Goal: Task Accomplishment & Management: Manage account settings

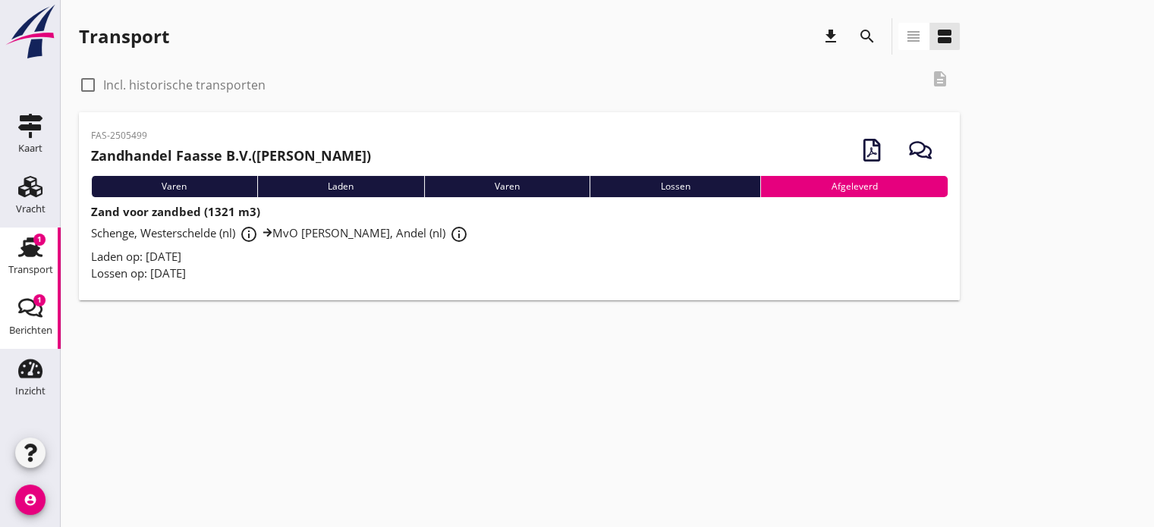
click at [29, 300] on use at bounding box center [30, 308] width 24 height 19
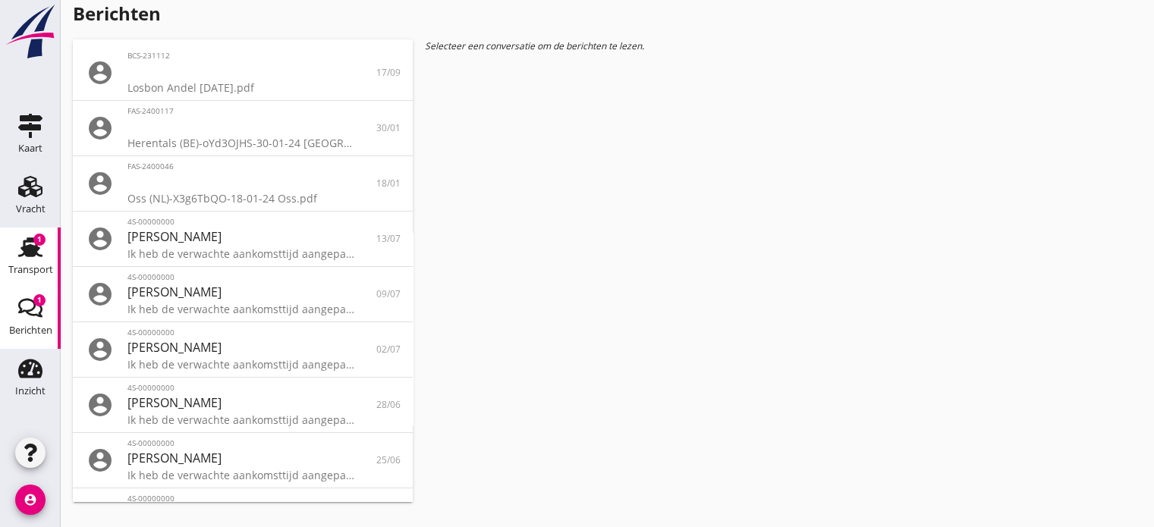
click at [30, 245] on use at bounding box center [30, 248] width 24 height 20
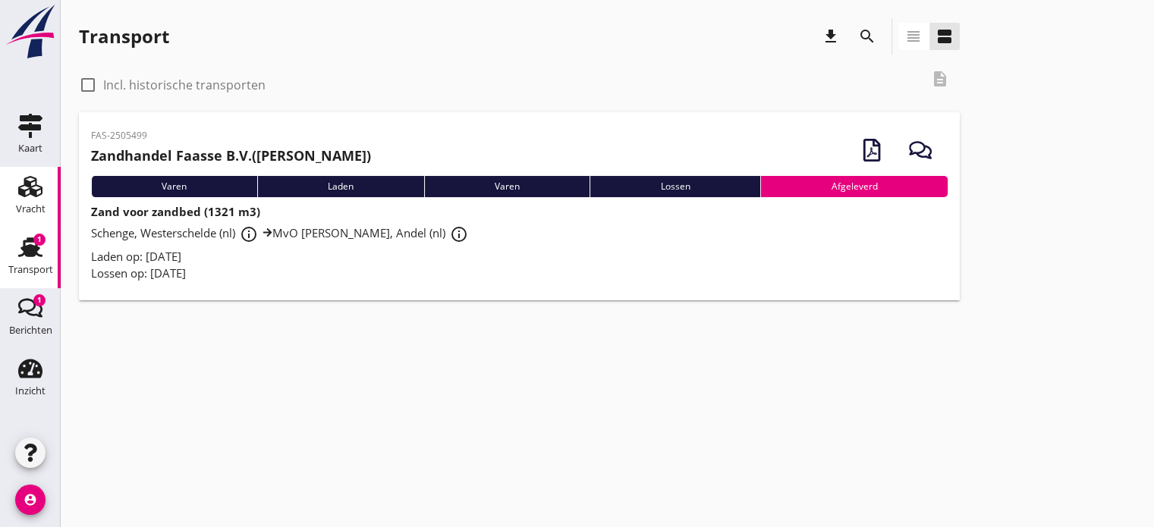
click at [28, 194] on icon "Vracht" at bounding box center [30, 187] width 24 height 24
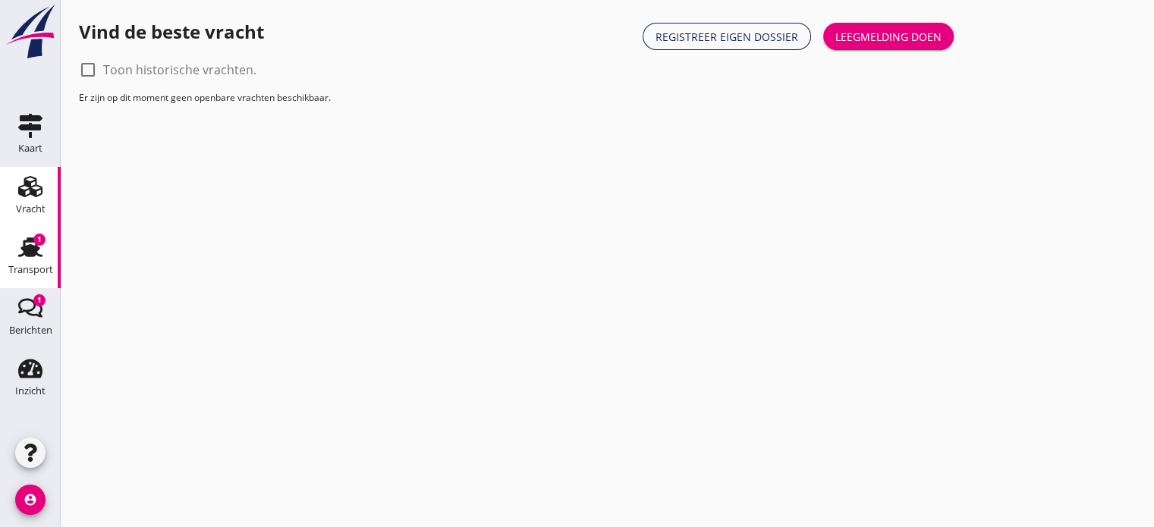
click at [24, 246] on use at bounding box center [30, 248] width 24 height 20
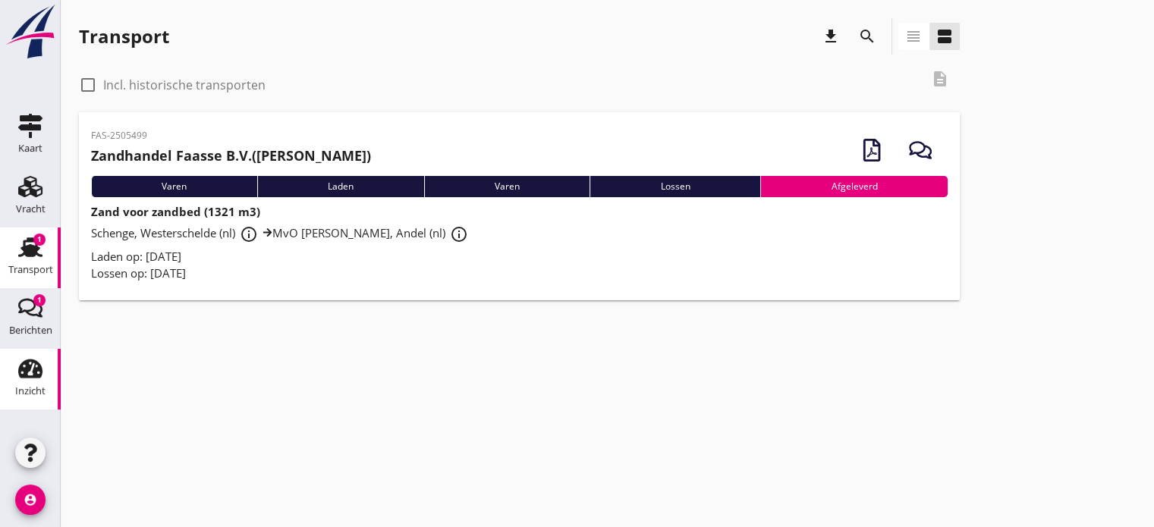
click at [27, 381] on div "Inzicht" at bounding box center [30, 391] width 30 height 21
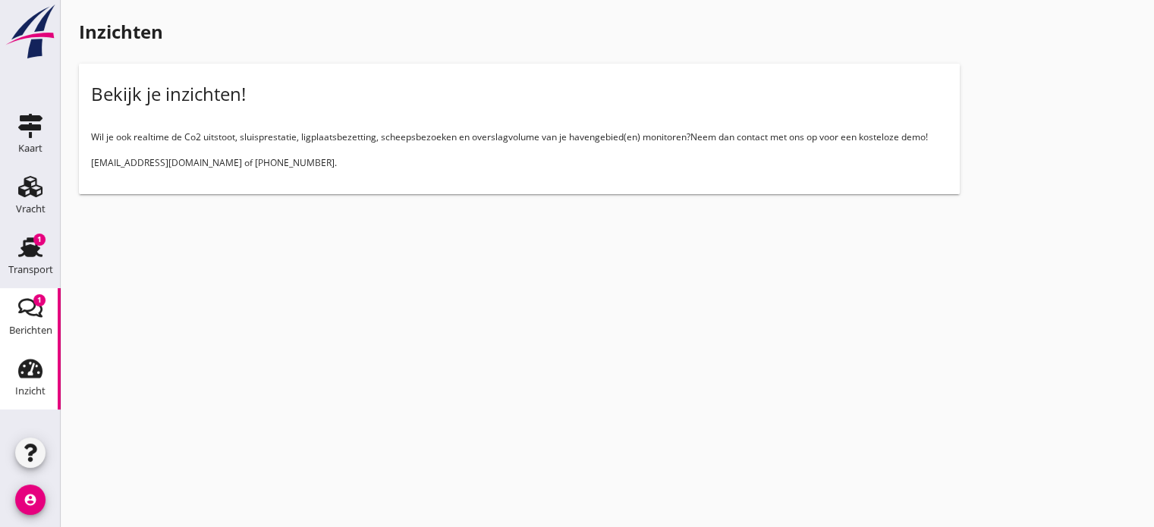
click at [33, 325] on div "Berichten" at bounding box center [30, 330] width 43 height 21
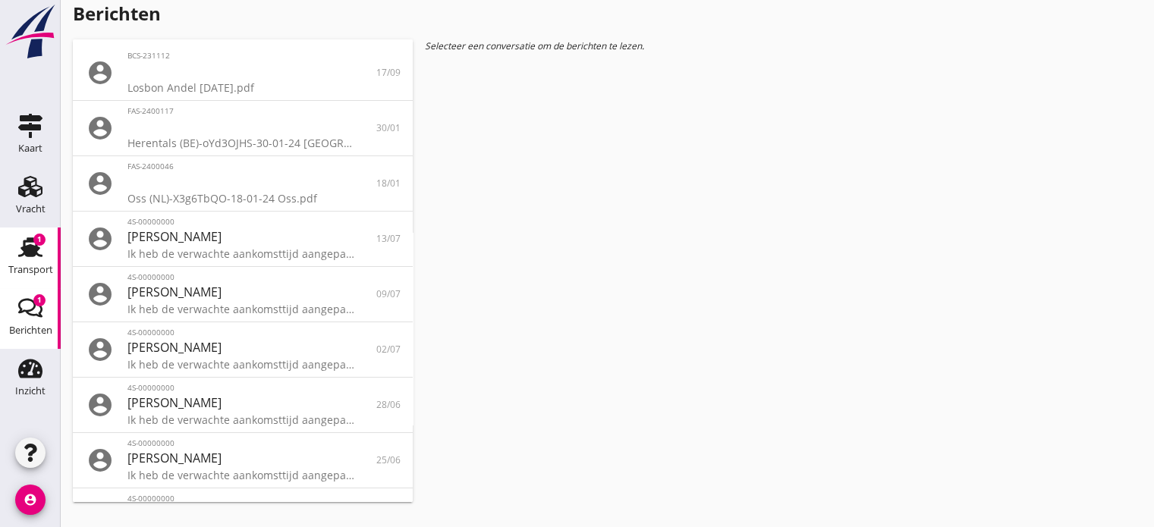
click at [31, 251] on use at bounding box center [30, 248] width 24 height 20
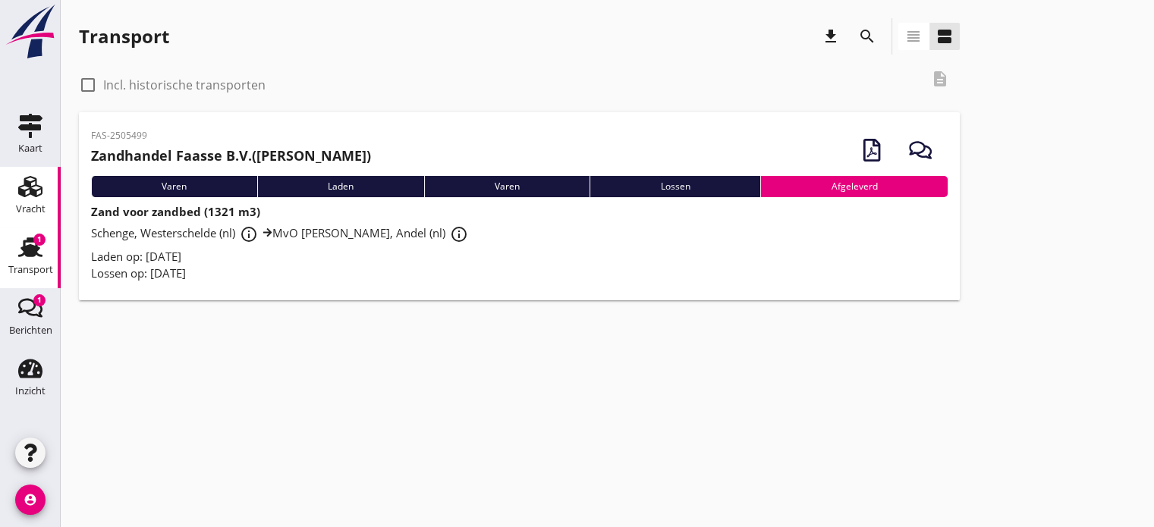
click at [39, 193] on icon "Vracht" at bounding box center [30, 187] width 24 height 24
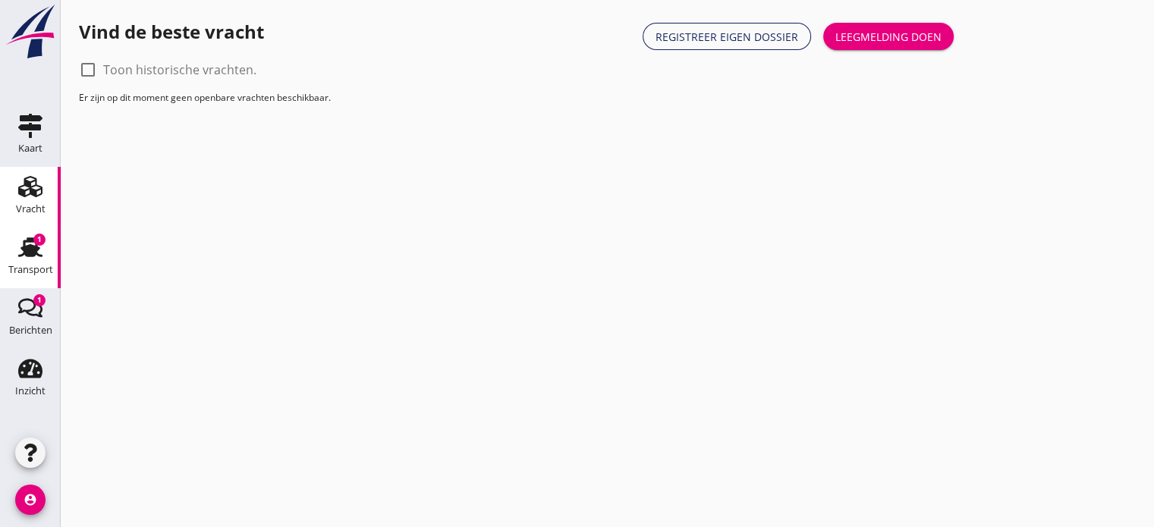
click at [36, 251] on use at bounding box center [30, 248] width 24 height 20
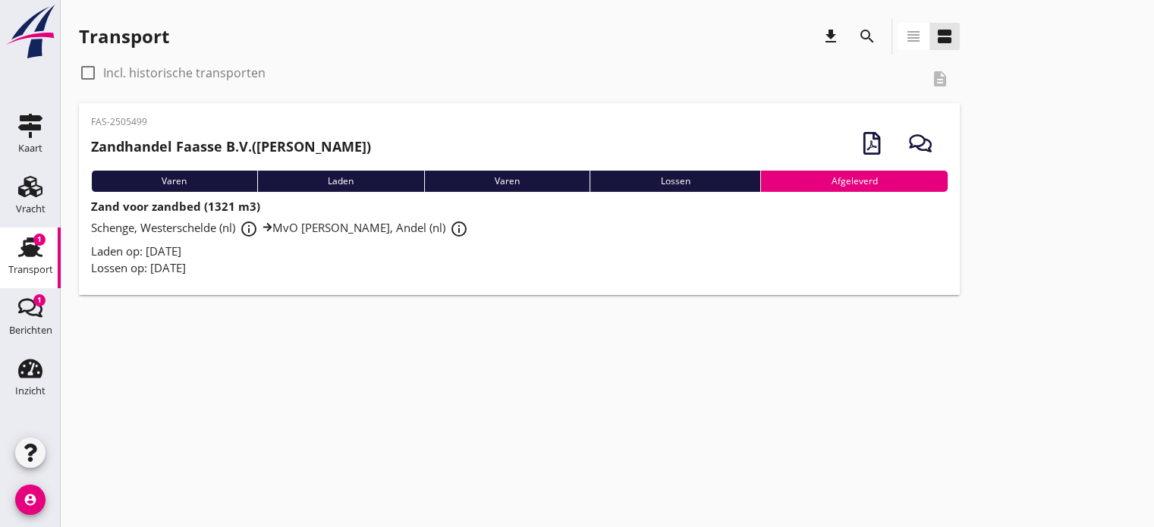
click at [871, 177] on div "Afgeleverd" at bounding box center [853, 181] width 187 height 21
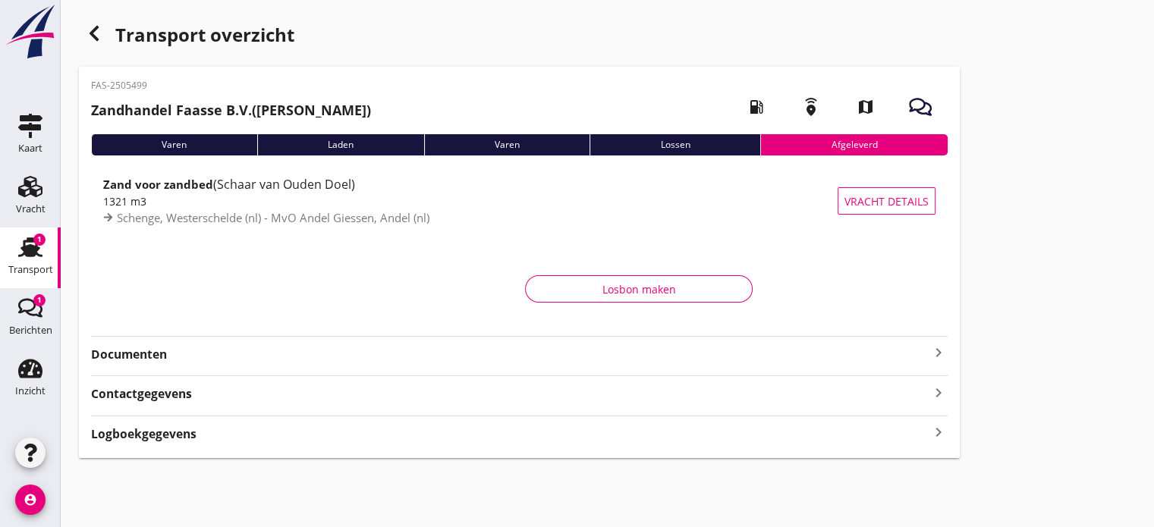
click at [935, 354] on icon "keyboard_arrow_right" at bounding box center [939, 353] width 18 height 18
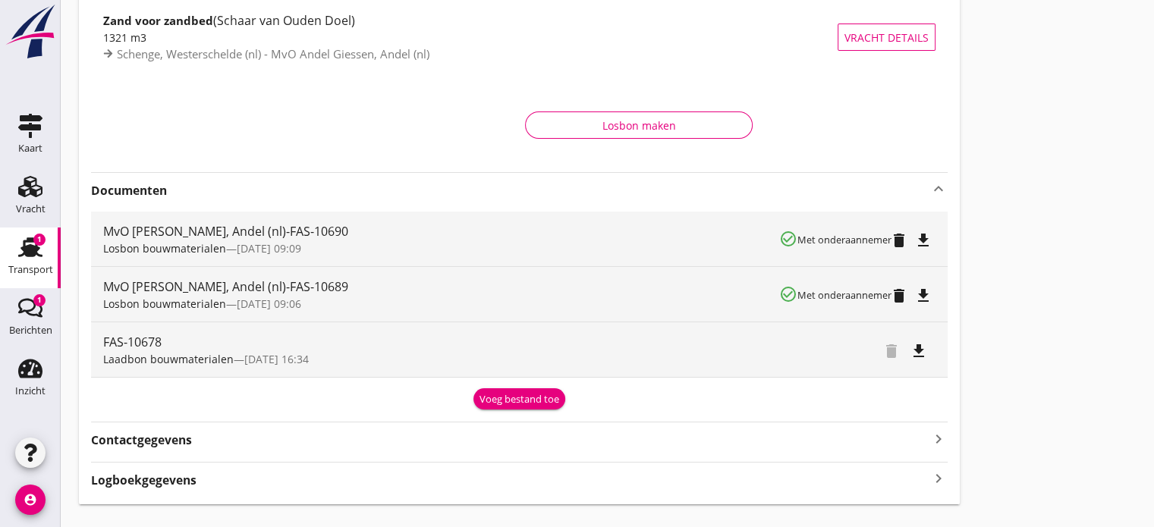
scroll to position [168, 0]
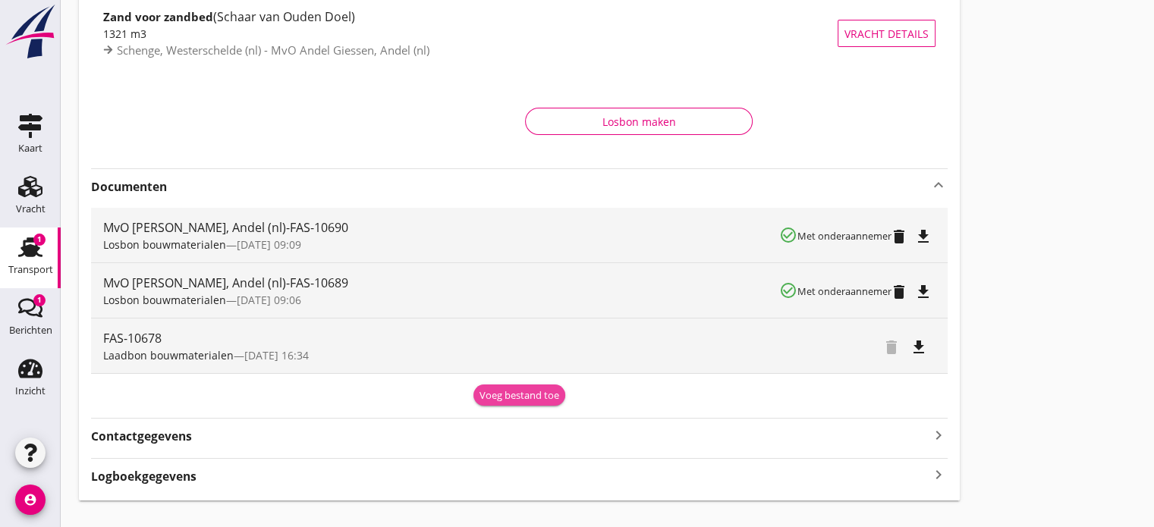
click at [546, 393] on div "Voeg bestand toe" at bounding box center [520, 396] width 80 height 15
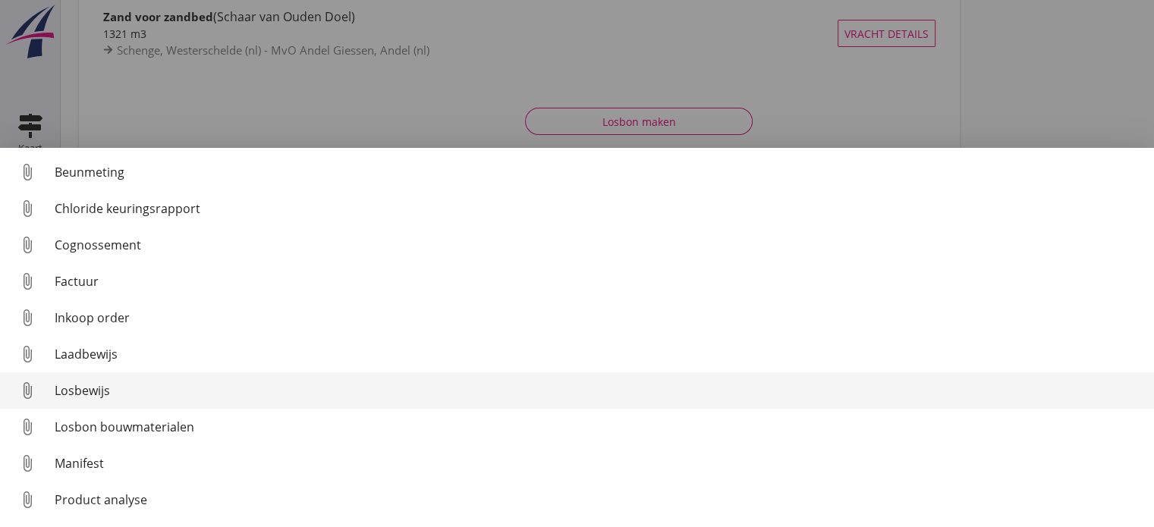
click at [82, 388] on div "Losbewijs" at bounding box center [599, 391] width 1088 height 18
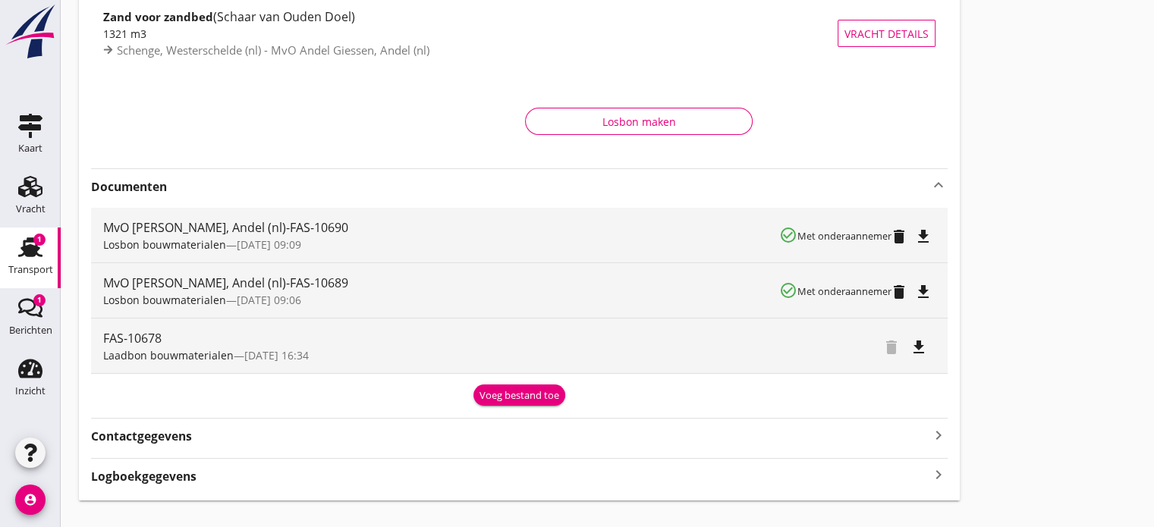
click at [493, 390] on div "Voeg bestand toe" at bounding box center [520, 396] width 80 height 15
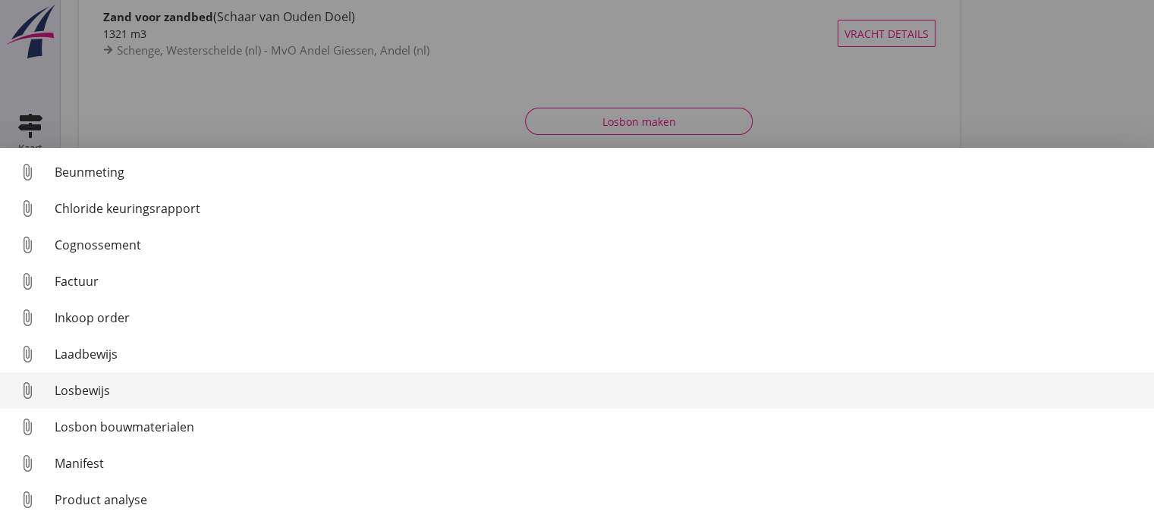
click at [91, 391] on div "Losbewijs" at bounding box center [599, 391] width 1088 height 18
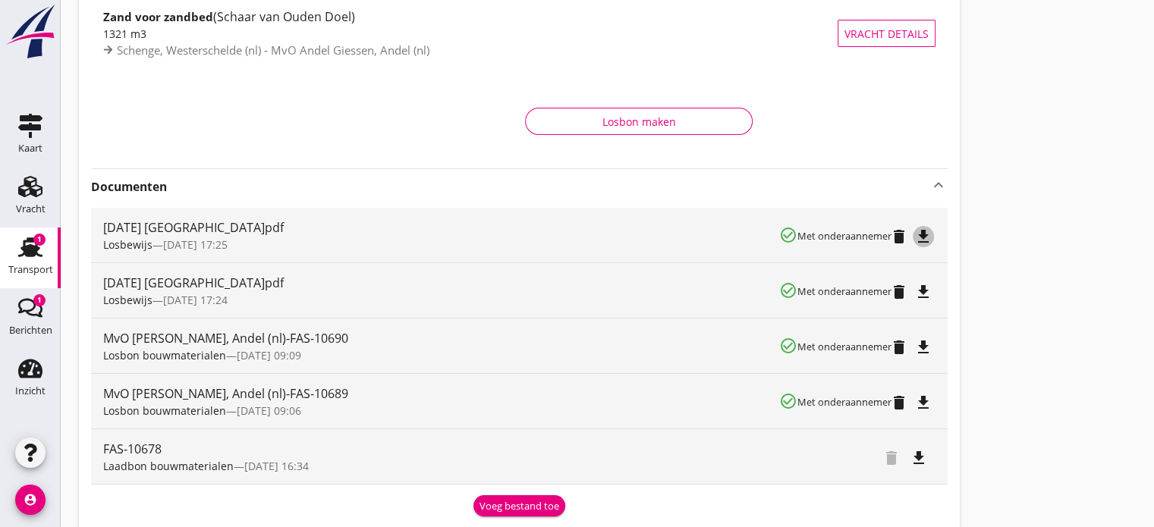
click at [924, 236] on icon "file_download" at bounding box center [923, 237] width 18 height 18
click at [924, 236] on div "file_download" at bounding box center [927, 235] width 18 height 18
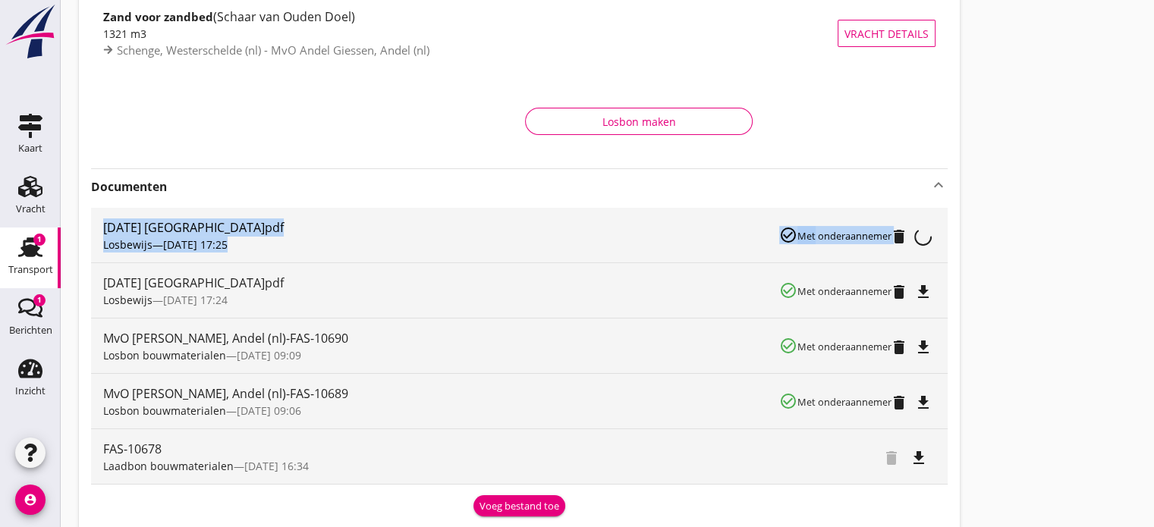
click at [924, 236] on div "file_download" at bounding box center [927, 235] width 18 height 18
